Goal: Information Seeking & Learning: Find specific fact

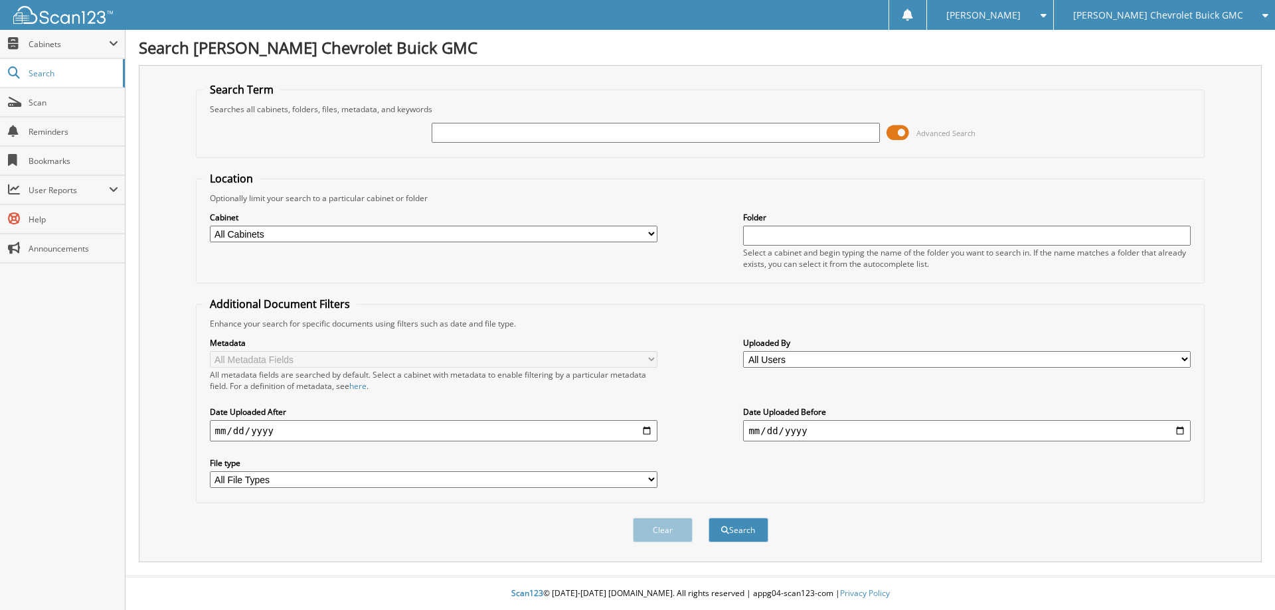
click at [542, 133] on input "text" at bounding box center [656, 133] width 448 height 20
type input "142176"
click at [708, 518] on button "Search" at bounding box center [738, 530] width 60 height 25
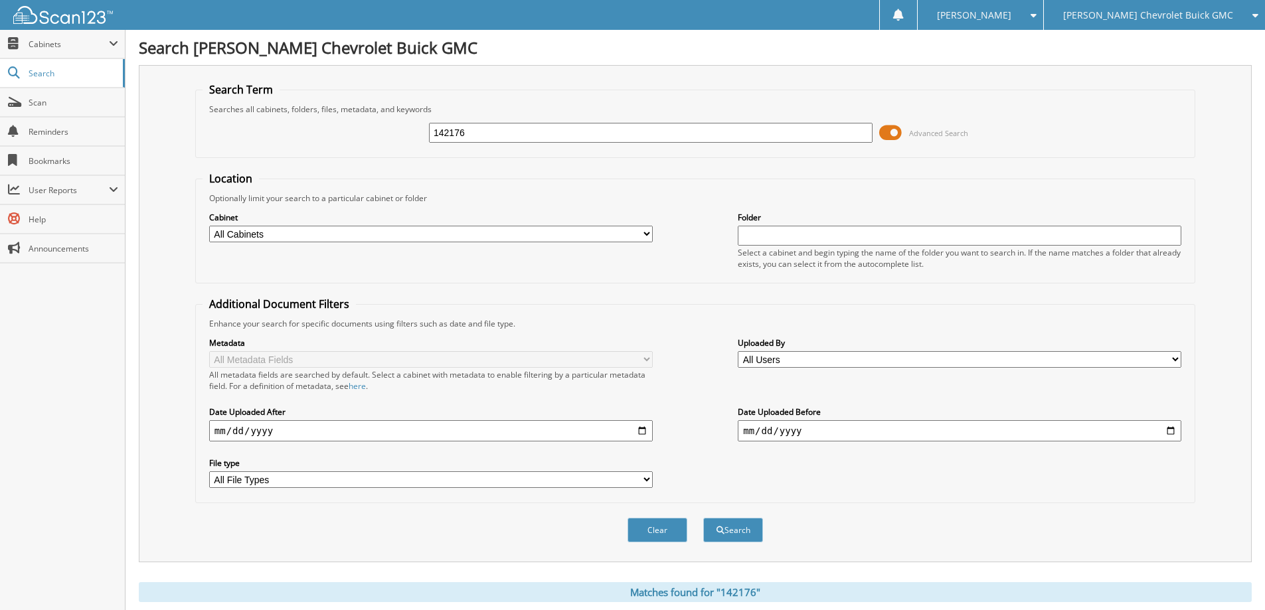
click at [1213, 11] on span "[PERSON_NAME] Chevrolet Buick GMC" at bounding box center [1148, 15] width 170 height 8
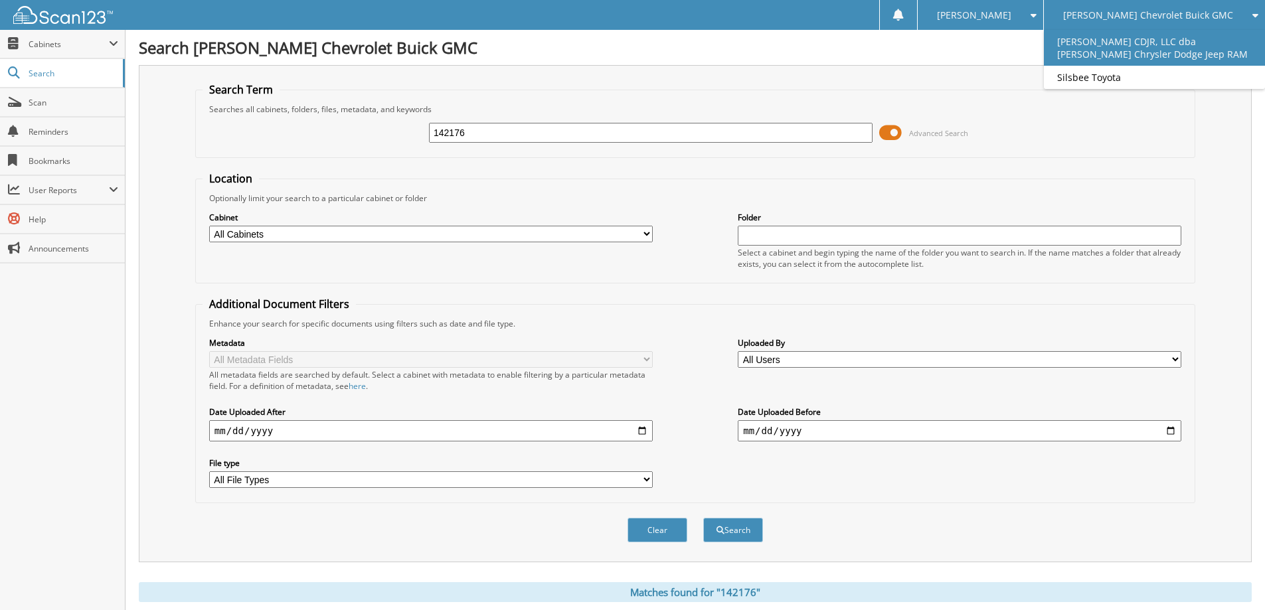
click at [1142, 52] on link "[PERSON_NAME] CDJR, LLC dba [PERSON_NAME] Chrysler Dodge Jeep RAM" at bounding box center [1154, 48] width 221 height 36
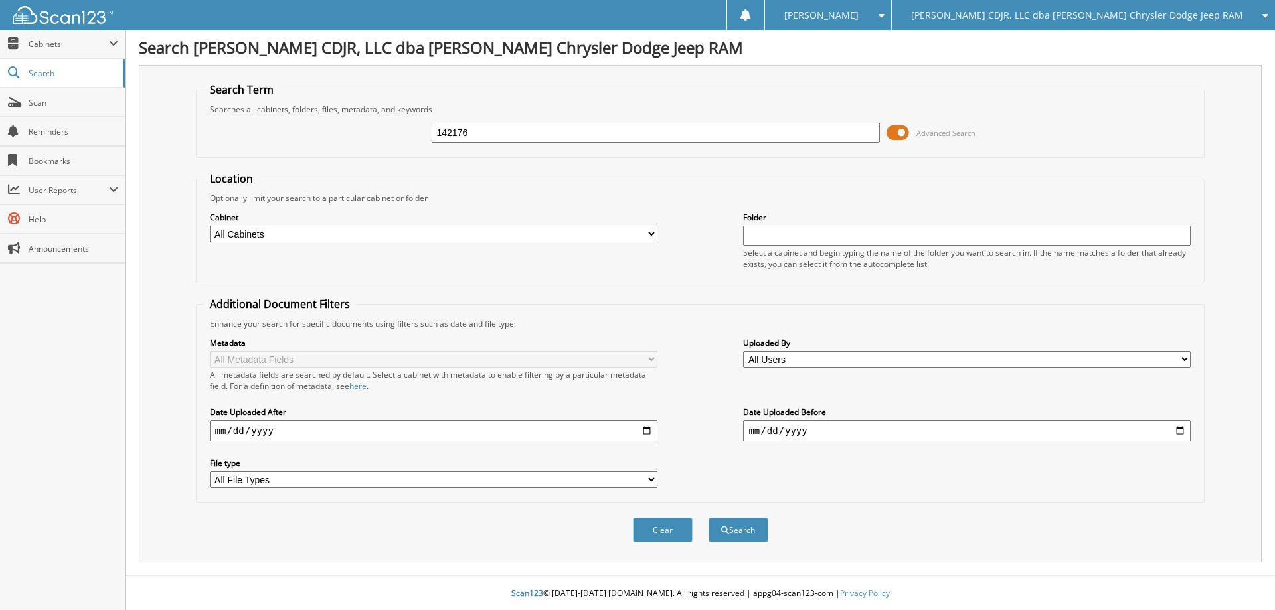
type input "142176"
click at [708, 518] on button "Search" at bounding box center [738, 530] width 60 height 25
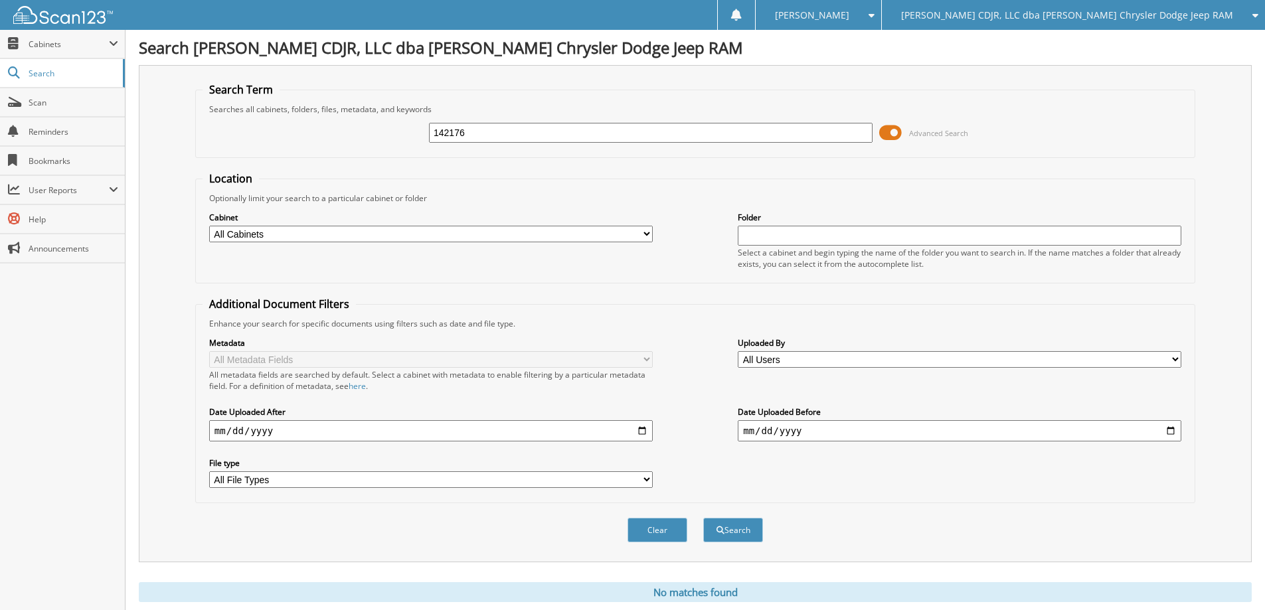
click at [1137, 15] on span "[PERSON_NAME] CDJR, LLC dba [PERSON_NAME] Chrysler Dodge Jeep RAM" at bounding box center [1067, 15] width 332 height 8
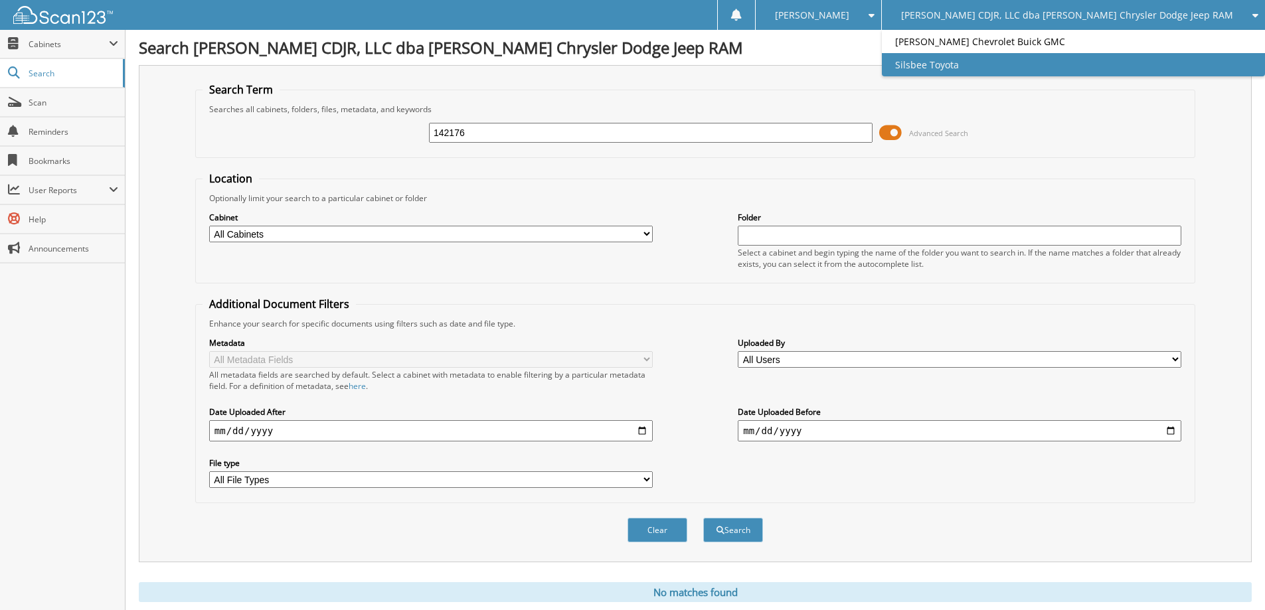
click at [1038, 61] on link "Silsbee Toyota" at bounding box center [1073, 64] width 383 height 23
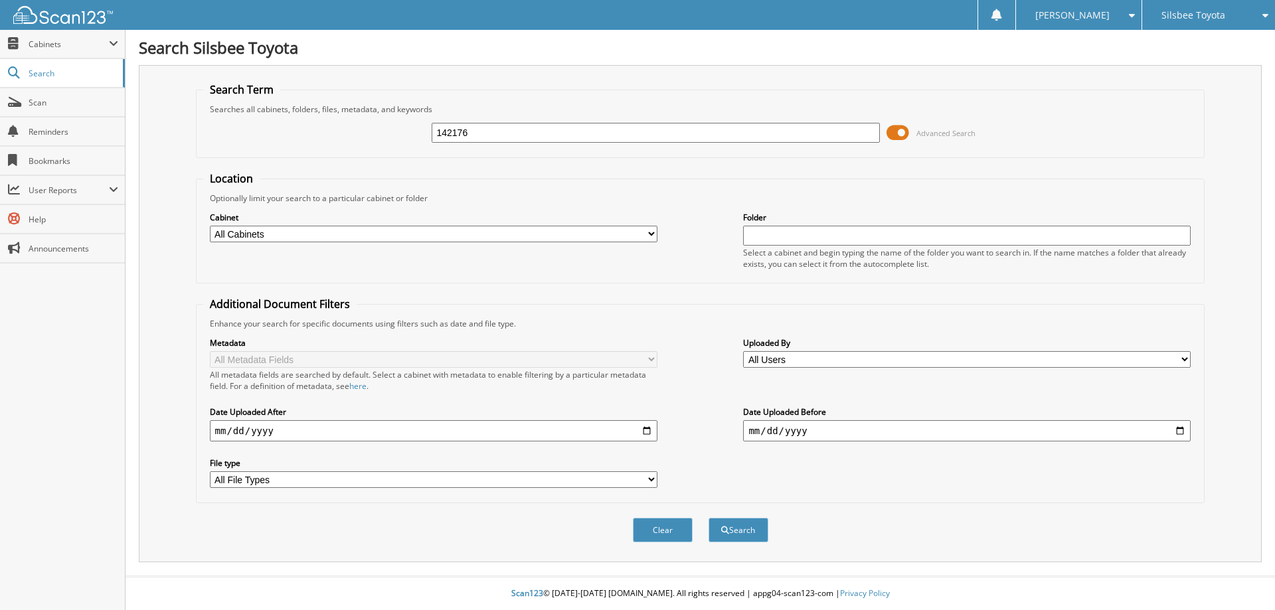
type input "142176"
click at [708, 518] on button "Search" at bounding box center [738, 530] width 60 height 25
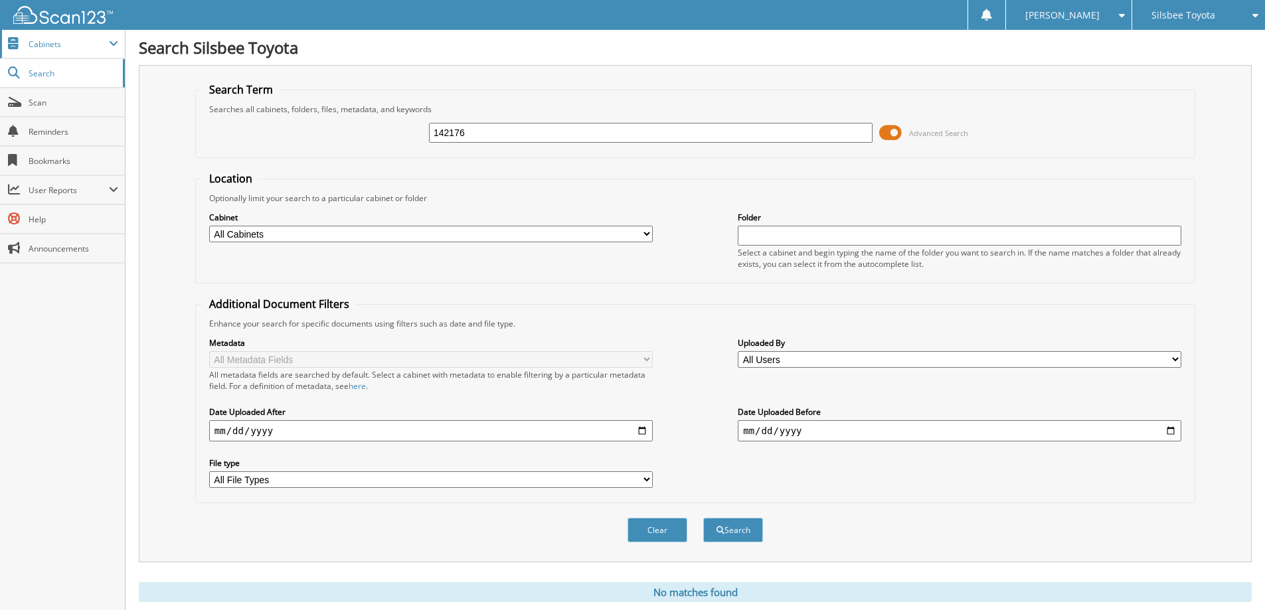
click at [54, 46] on span "Cabinets" at bounding box center [69, 44] width 80 height 11
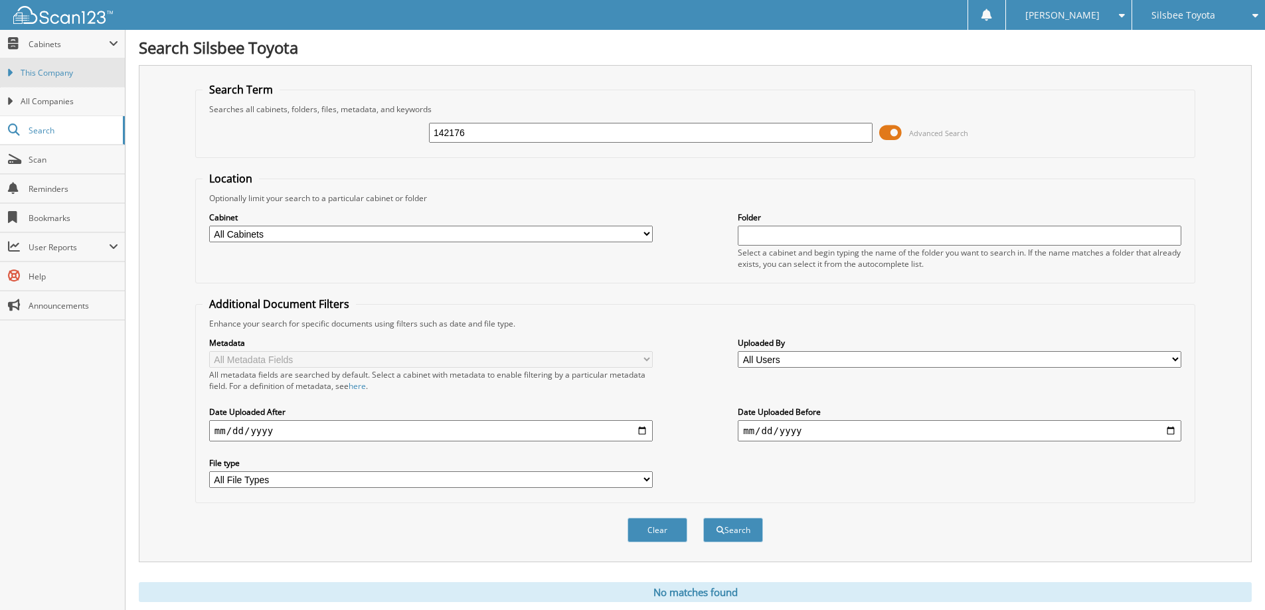
click at [64, 76] on span "This Company" at bounding box center [70, 73] width 98 height 12
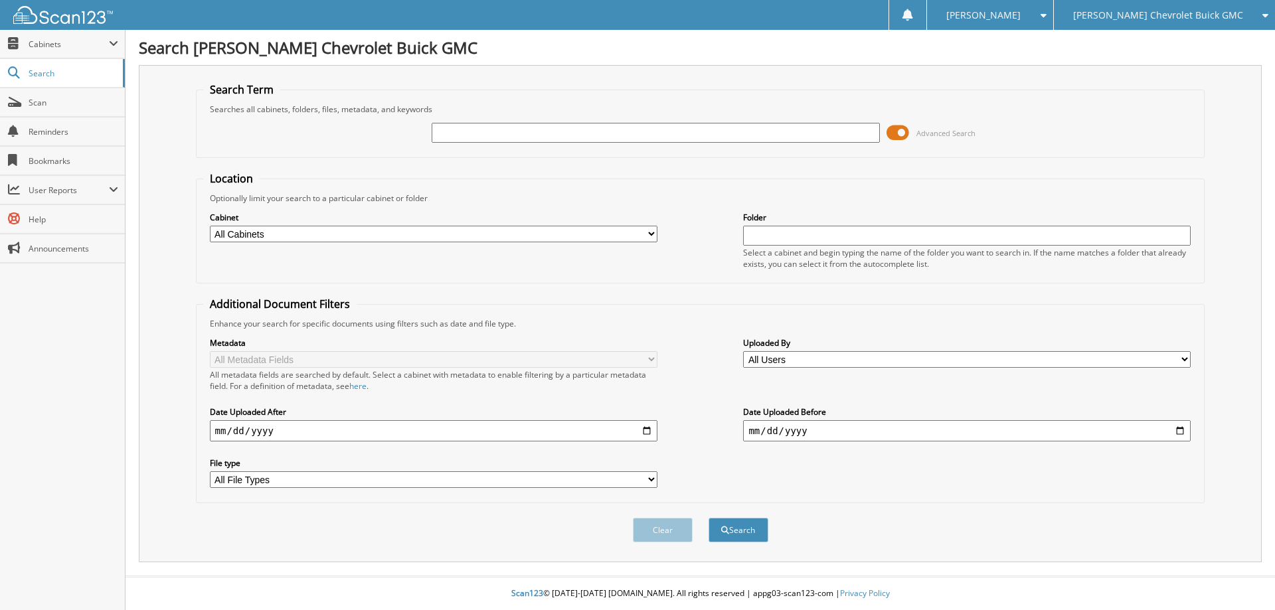
click at [689, 137] on input "text" at bounding box center [656, 133] width 448 height 20
type input "142198"
click at [708, 518] on button "Search" at bounding box center [738, 530] width 60 height 25
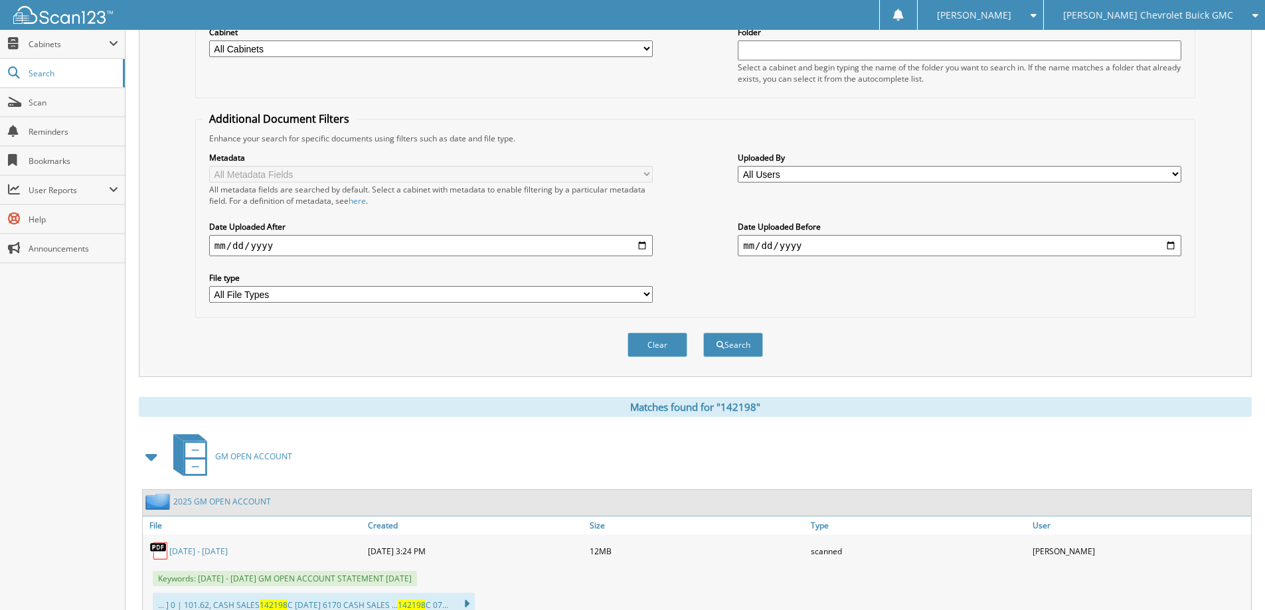
scroll to position [409, 0]
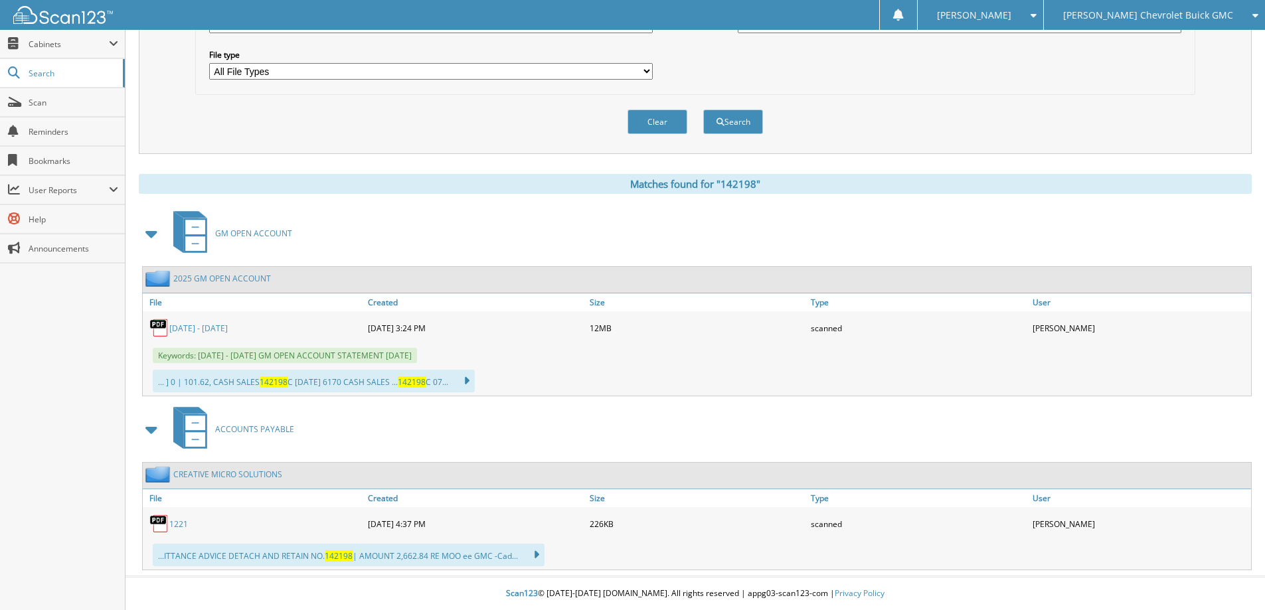
click at [213, 327] on link "[DATE] - [DATE]" at bounding box center [198, 328] width 58 height 11
click at [180, 524] on link "1221" at bounding box center [178, 524] width 19 height 11
click at [222, 331] on link "[DATE] - [DATE]" at bounding box center [198, 328] width 58 height 11
click at [524, 180] on div "Matches found for "142198"" at bounding box center [695, 184] width 1113 height 20
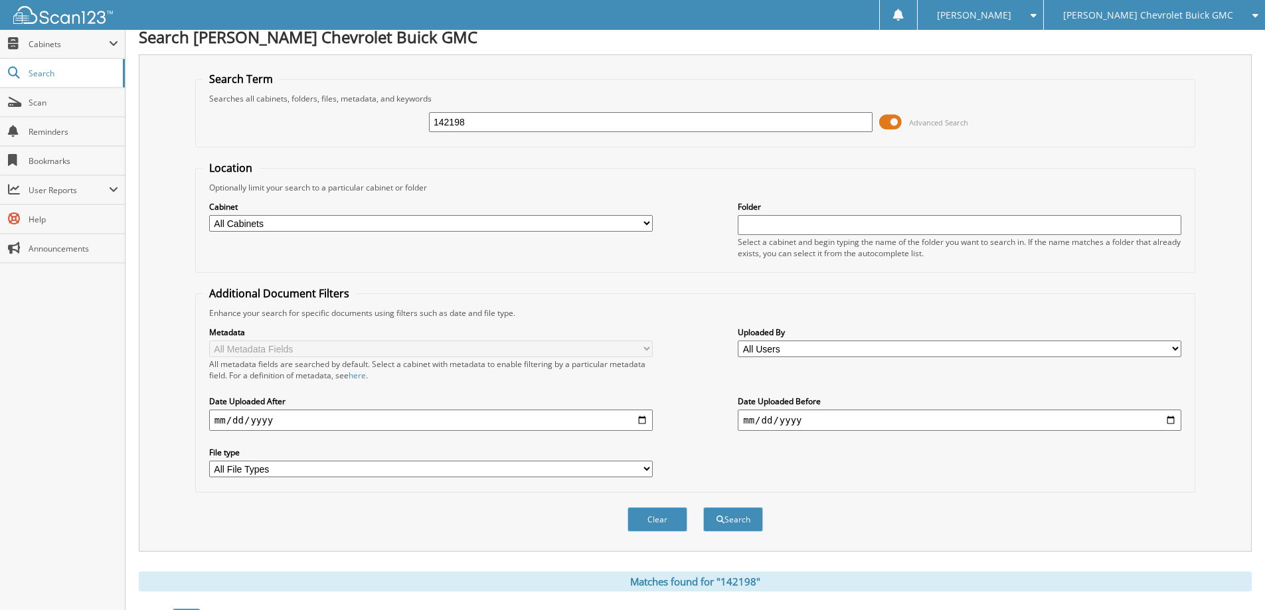
scroll to position [0, 0]
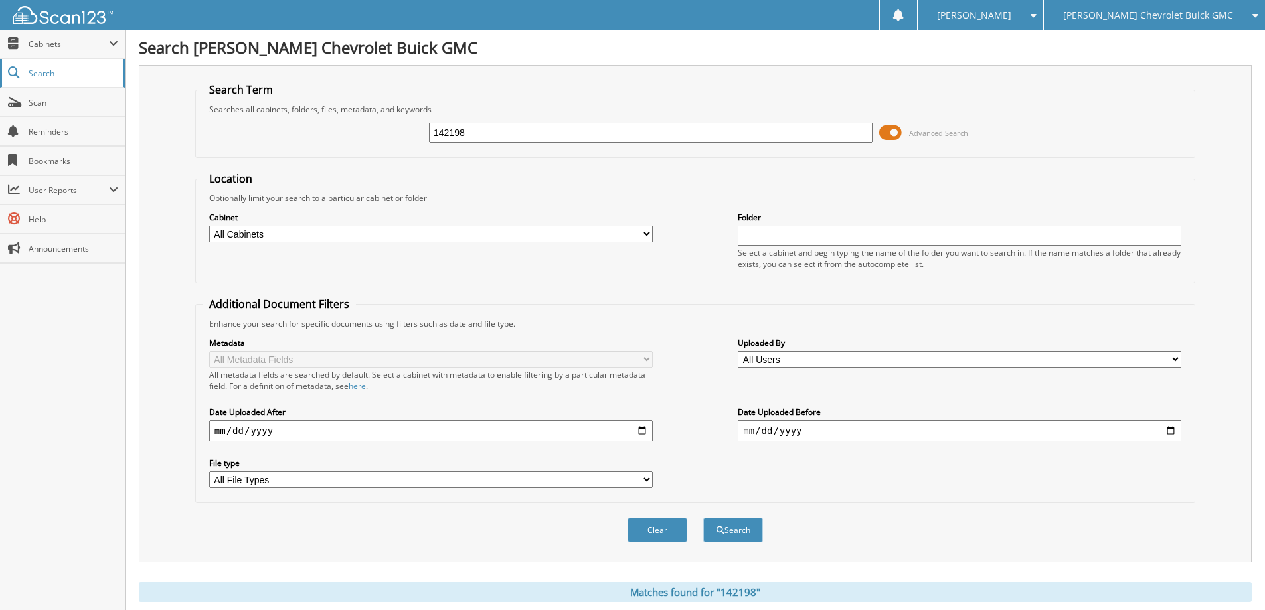
click at [49, 72] on span "Search" at bounding box center [73, 73] width 88 height 11
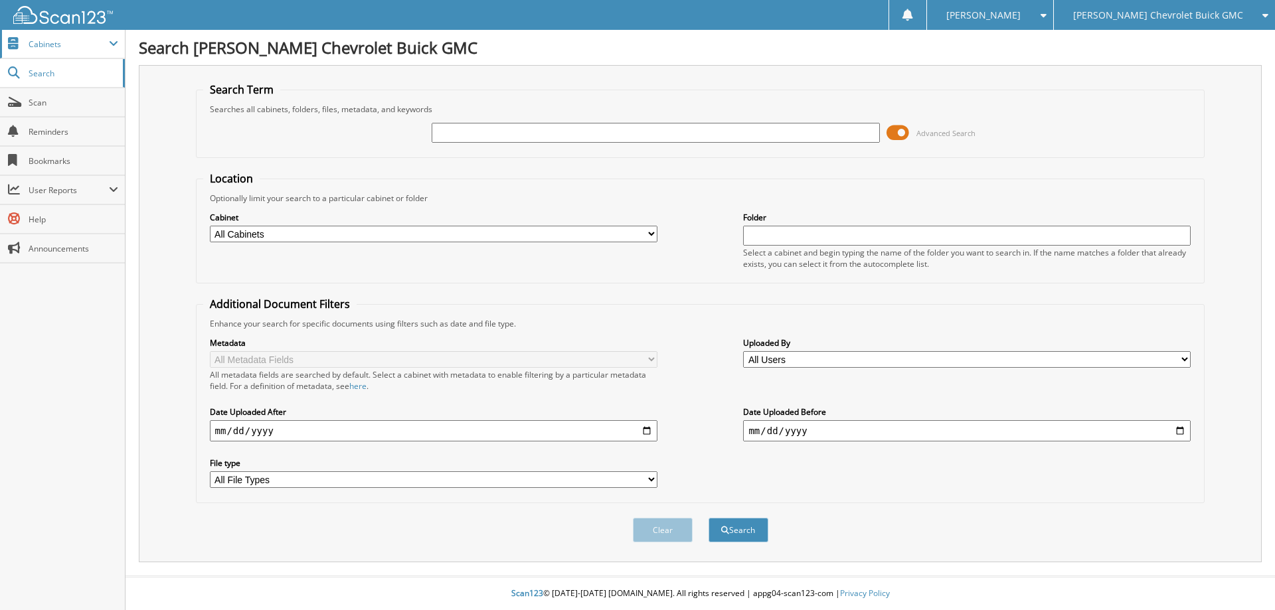
click at [96, 46] on span "Cabinets" at bounding box center [69, 44] width 80 height 11
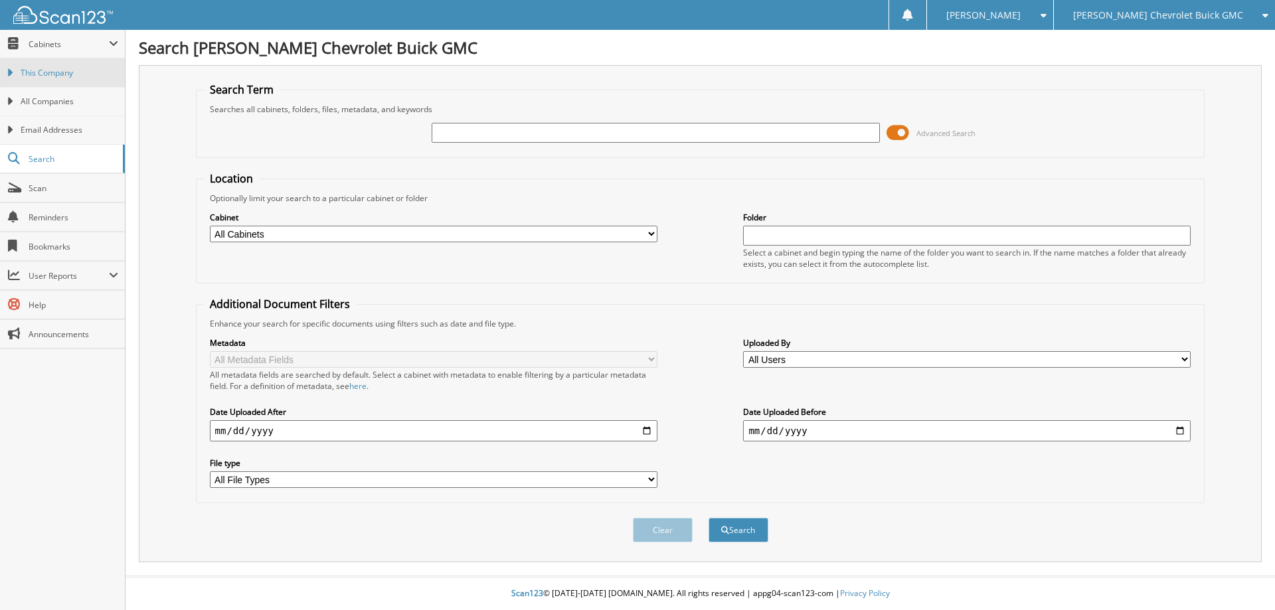
click at [60, 76] on span "This Company" at bounding box center [70, 73] width 98 height 12
